Goal: Information Seeking & Learning: Learn about a topic

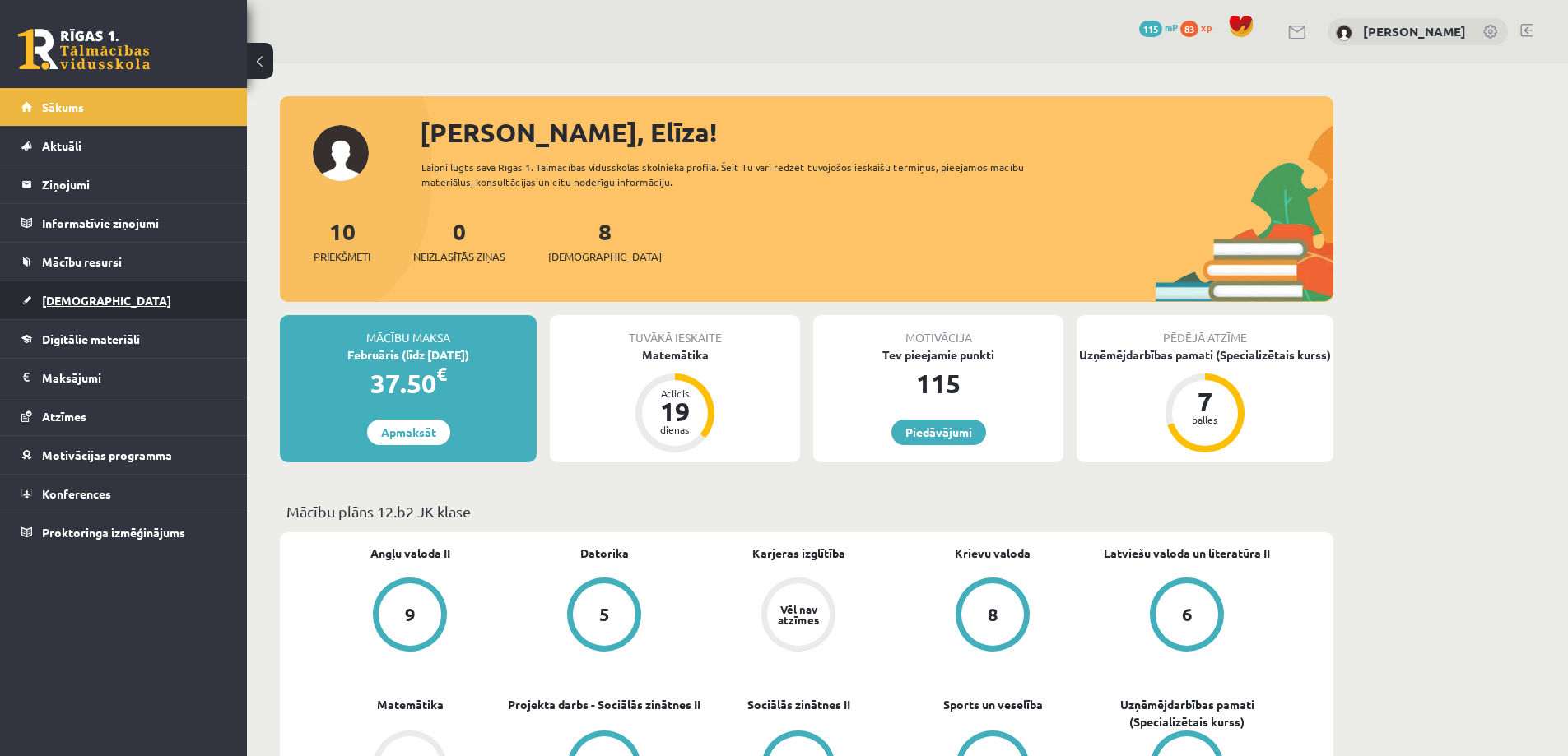
click at [155, 305] on link "[DEMOGRAPHIC_DATA]" at bounding box center [124, 300] width 205 height 38
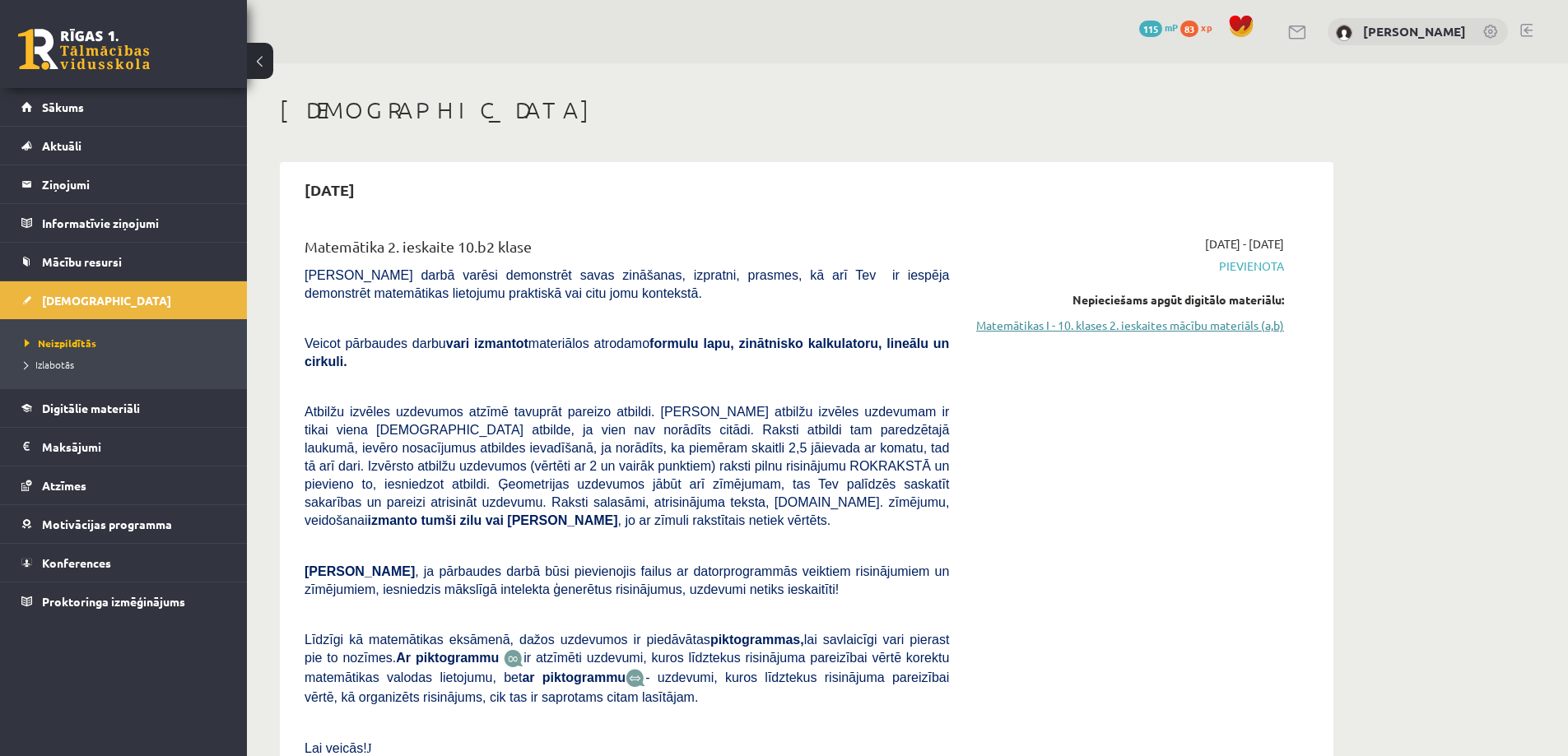
click at [1051, 327] on link "Matemātikas I - 10. klases 2. ieskaites mācību materiāls (a,b)" at bounding box center [1129, 325] width 311 height 17
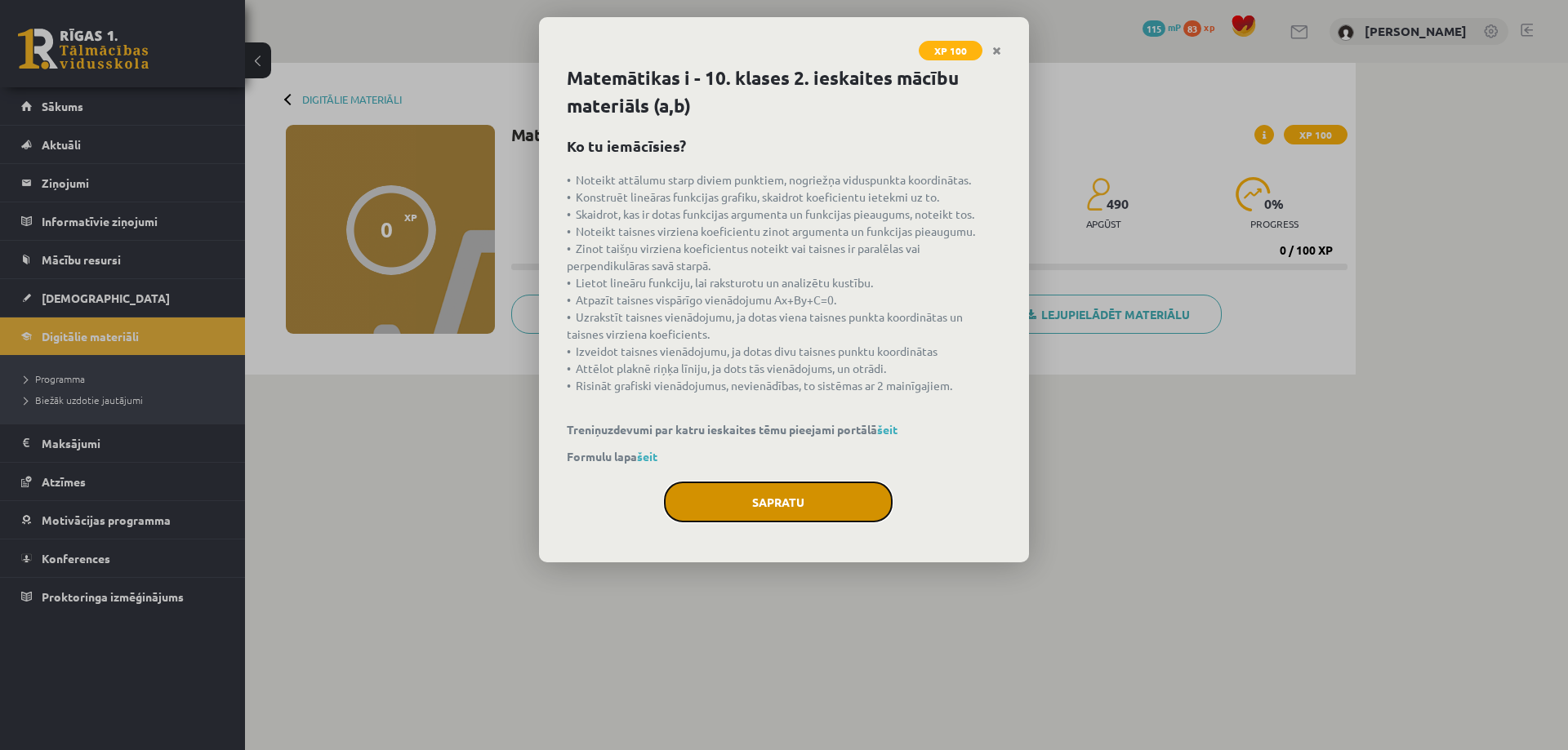
click at [714, 494] on button "Sapratu" at bounding box center [777, 502] width 228 height 40
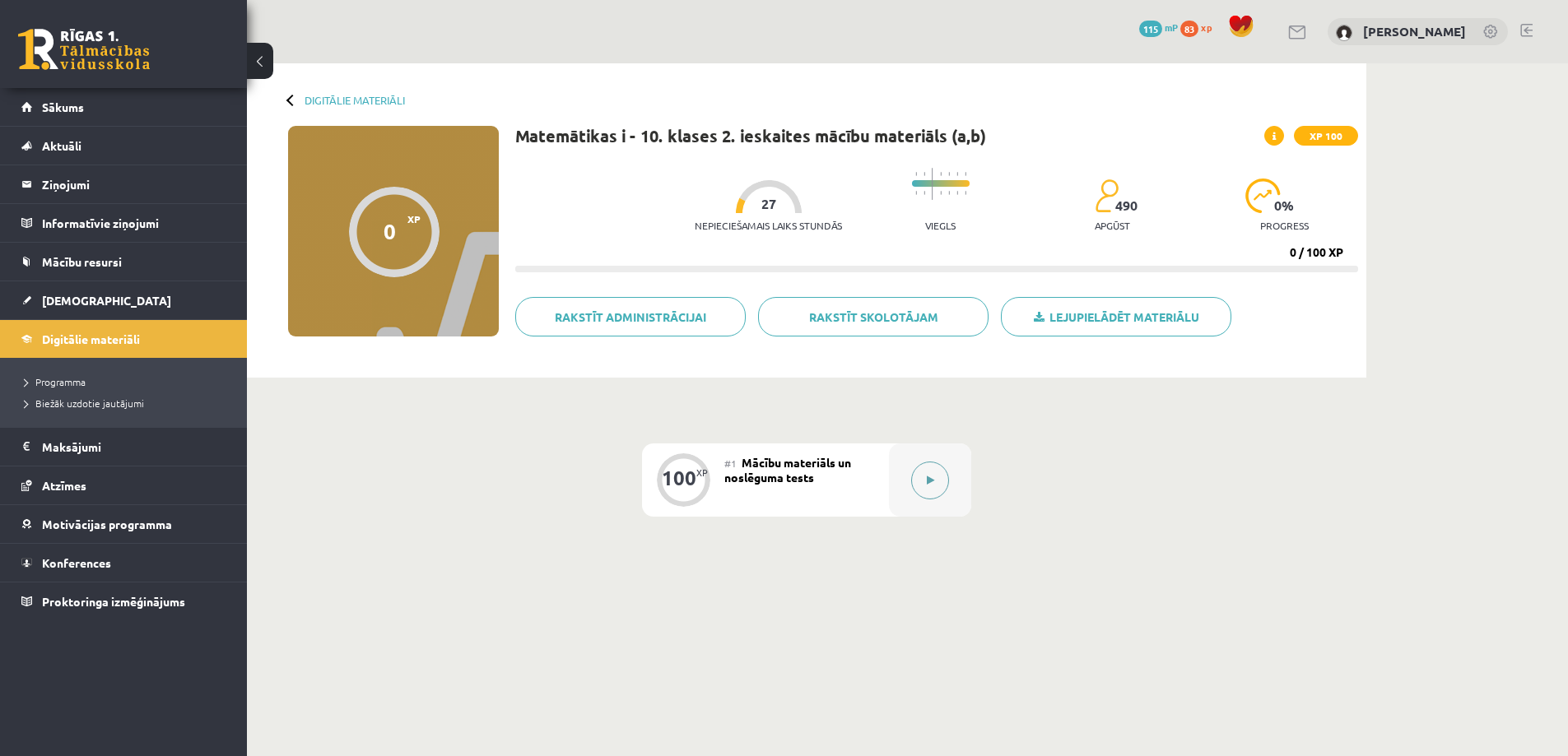
click at [932, 488] on button at bounding box center [930, 480] width 38 height 38
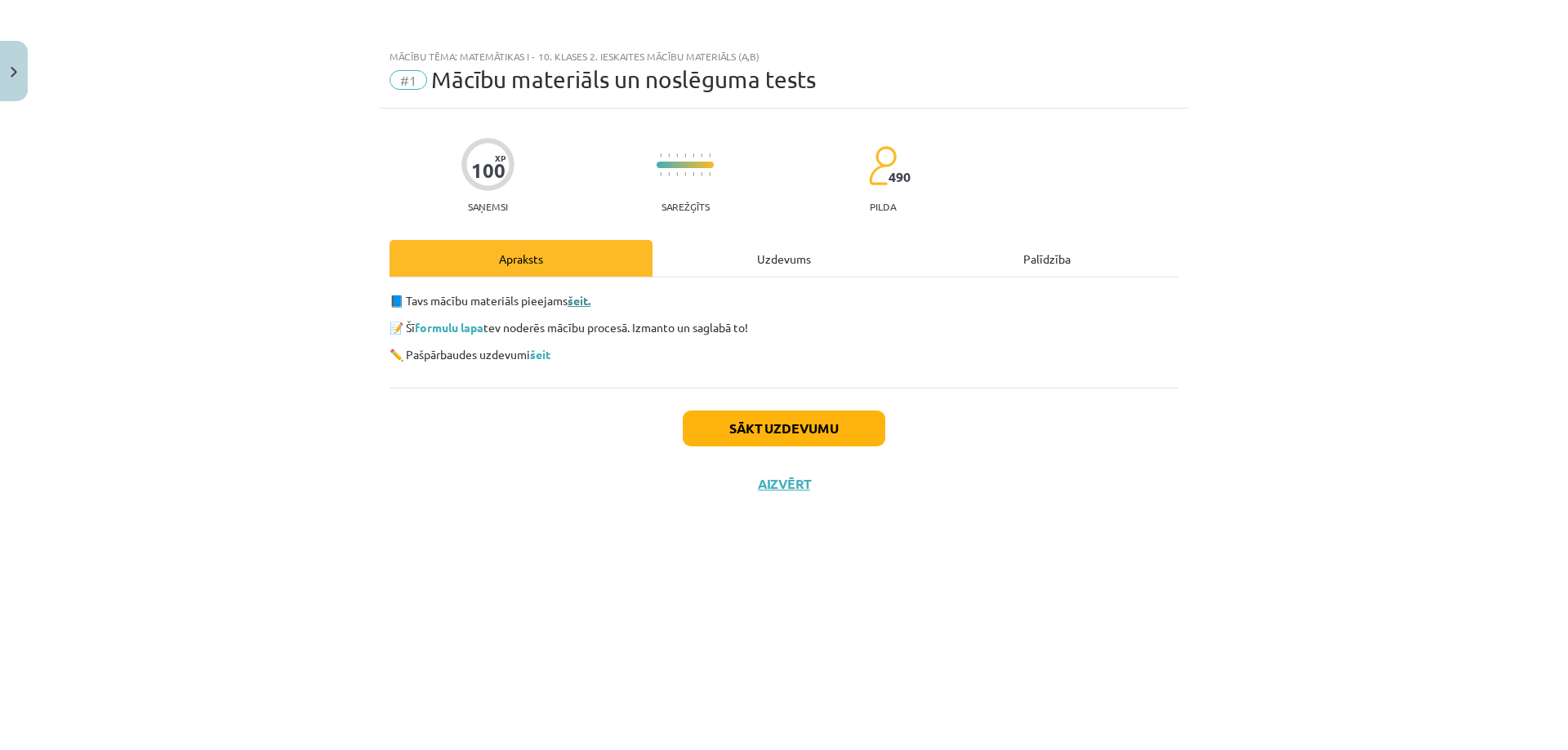
click at [589, 302] on link "šeit." at bounding box center [579, 301] width 23 height 15
